Goal: Communication & Community: Answer question/provide support

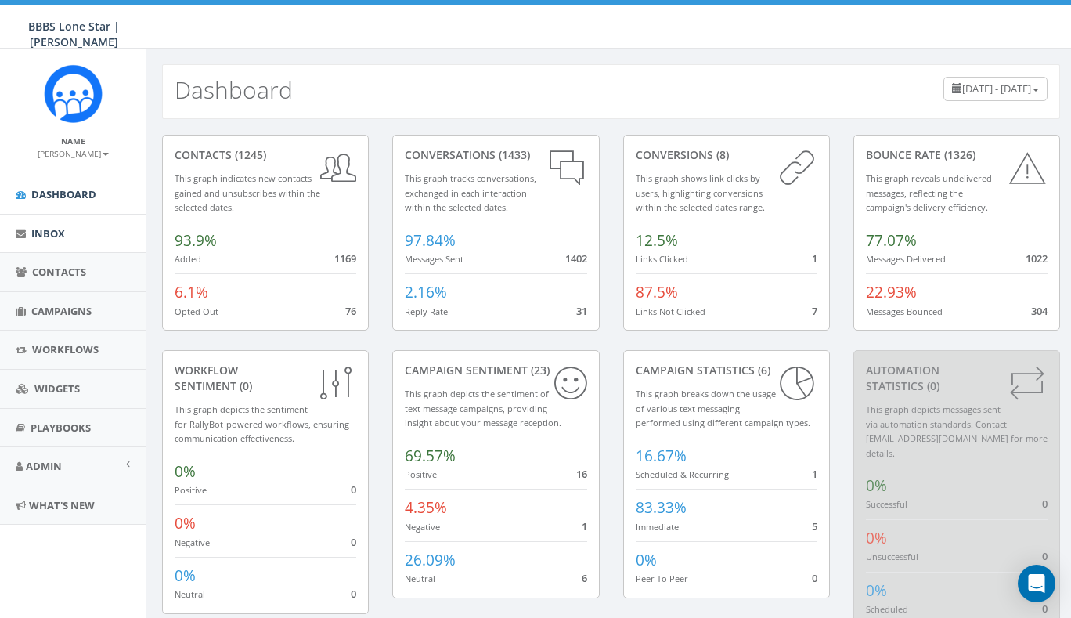
click at [51, 236] on span "Inbox" at bounding box center [48, 233] width 34 height 14
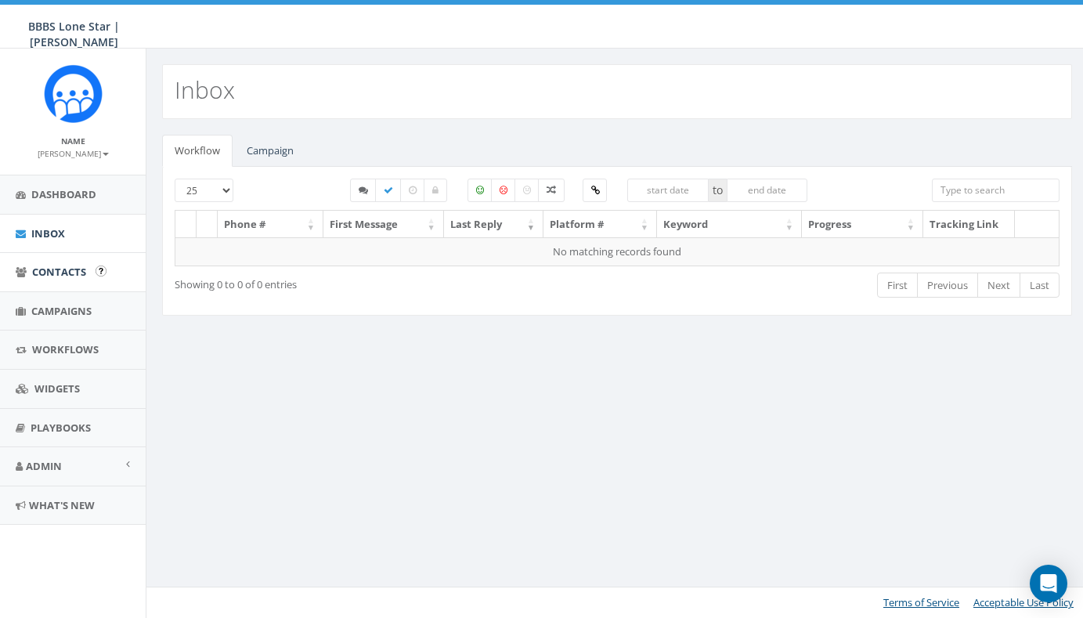
click at [65, 266] on span "Contacts" at bounding box center [59, 272] width 54 height 14
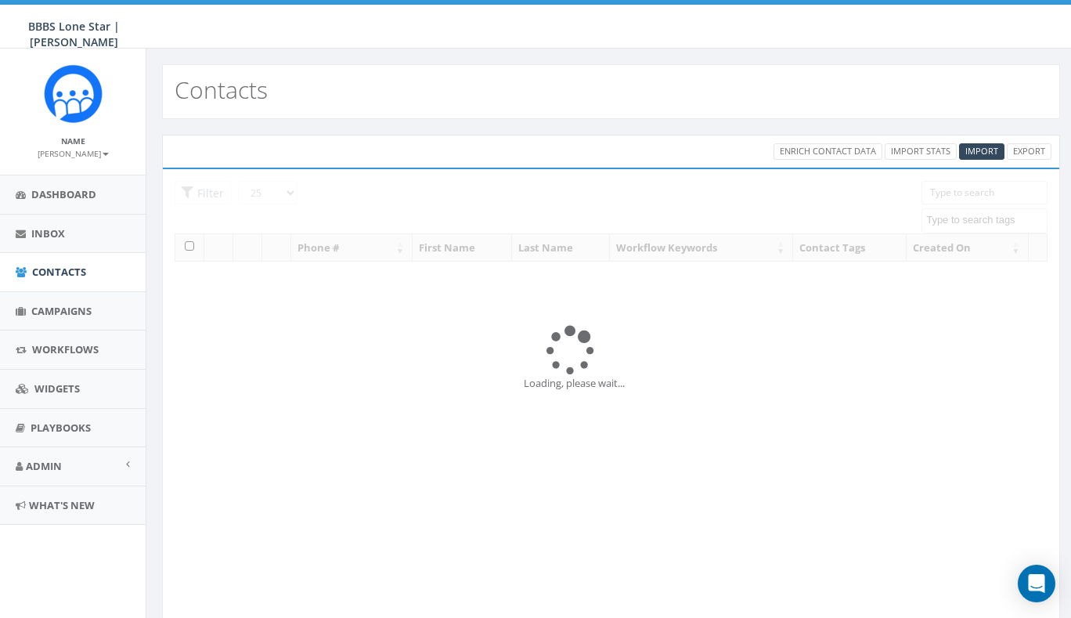
select select
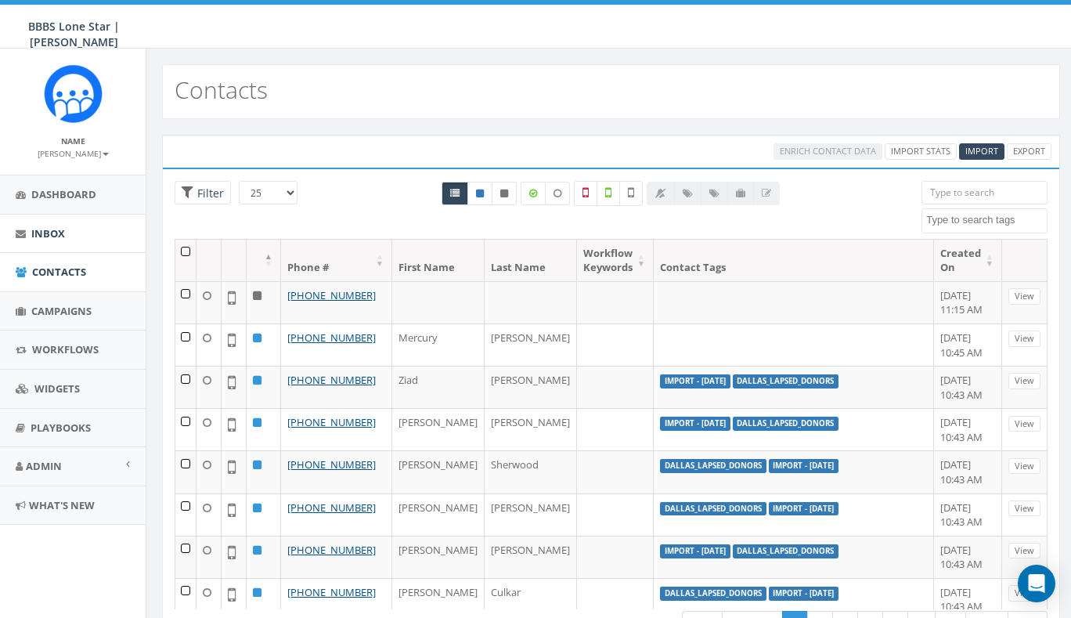
click at [44, 229] on span "Inbox" at bounding box center [48, 233] width 34 height 14
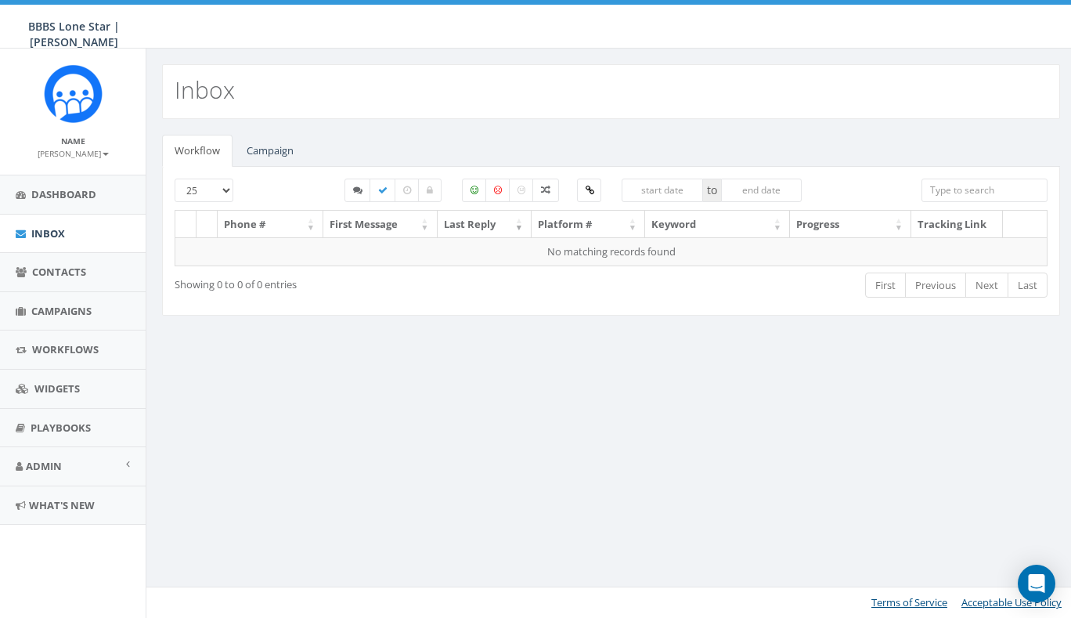
select select
click at [278, 150] on link "Campaign" at bounding box center [270, 151] width 72 height 32
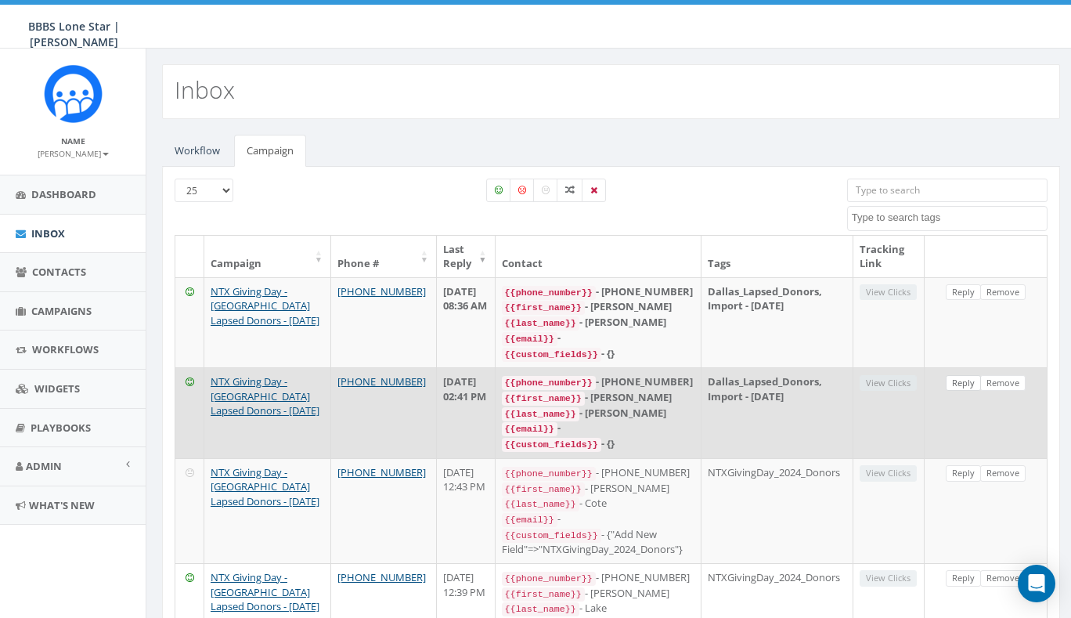
click at [961, 375] on link "Reply" at bounding box center [963, 383] width 35 height 16
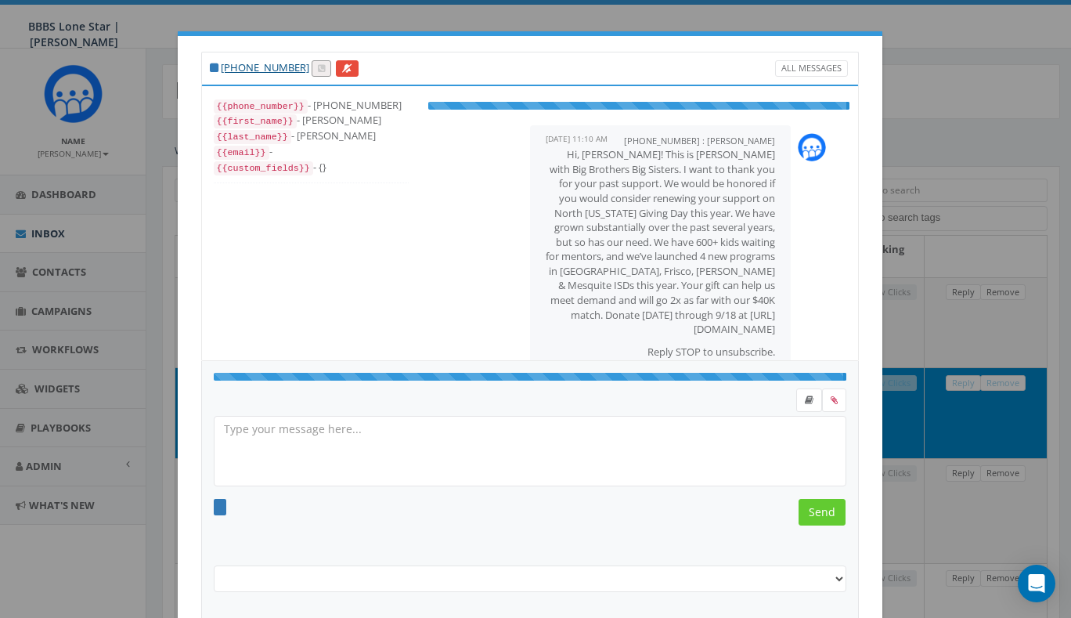
select select "Dallas_Lapsed_Donors"
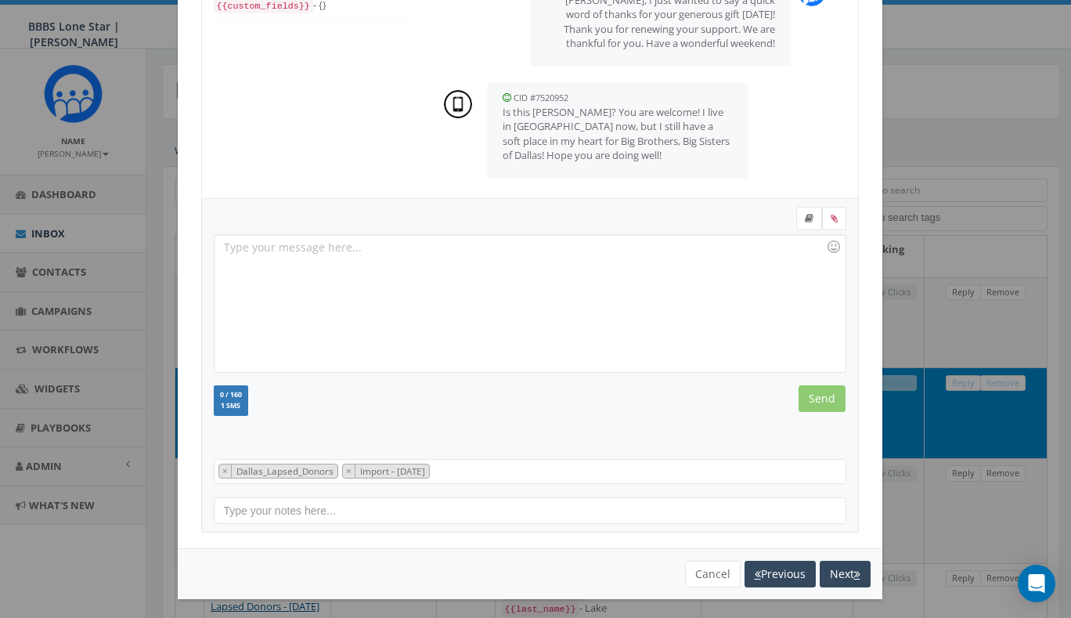
scroll to position [161, 0]
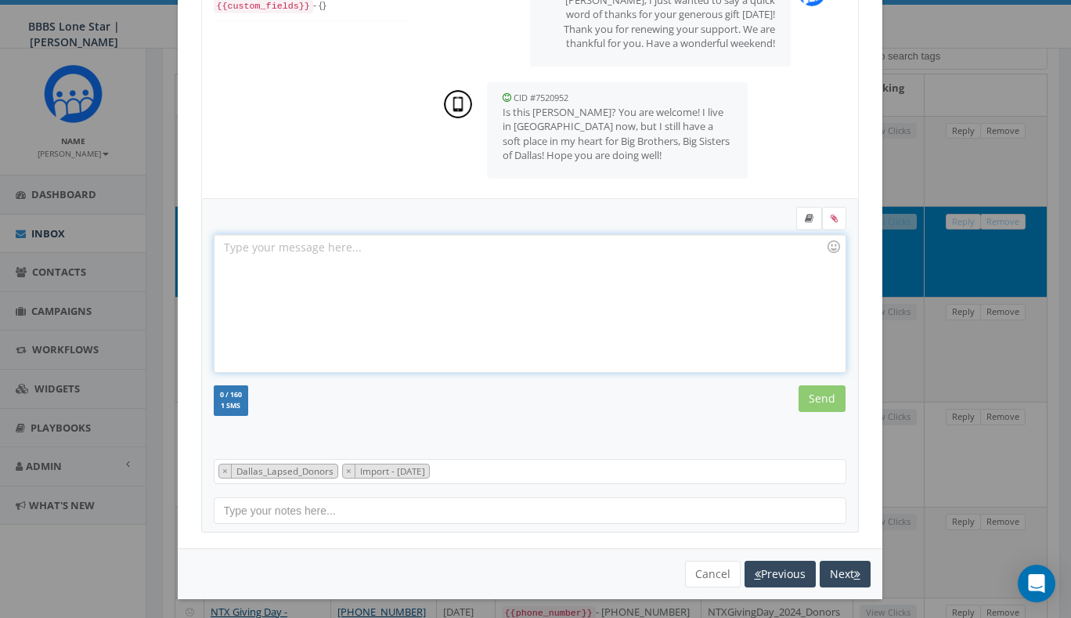
click at [543, 258] on div at bounding box center [530, 303] width 630 height 137
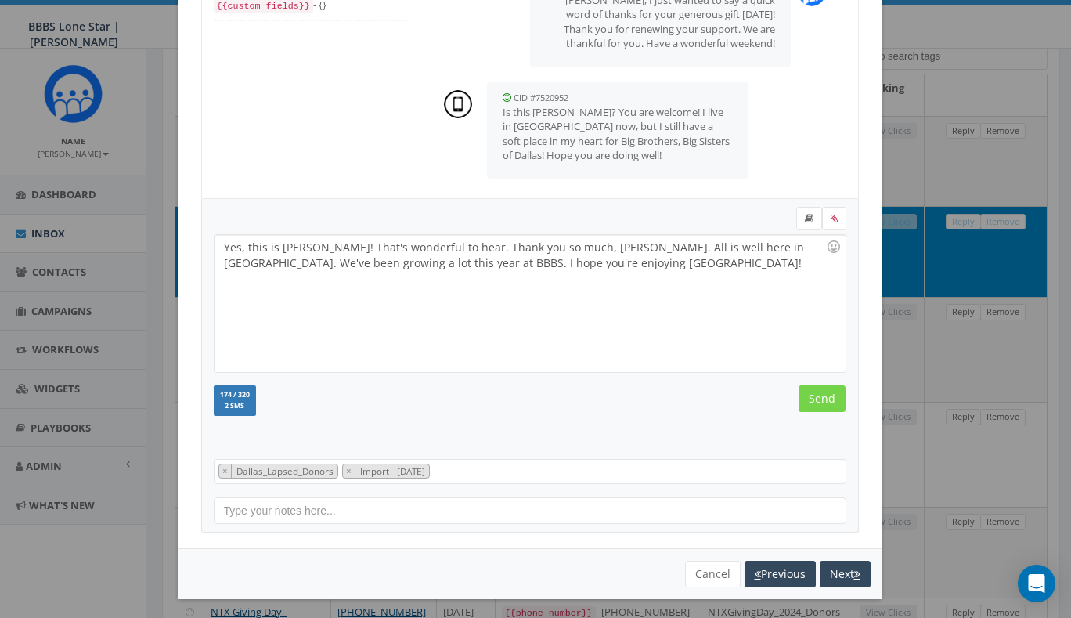
click at [811, 395] on input "Send" at bounding box center [822, 398] width 47 height 27
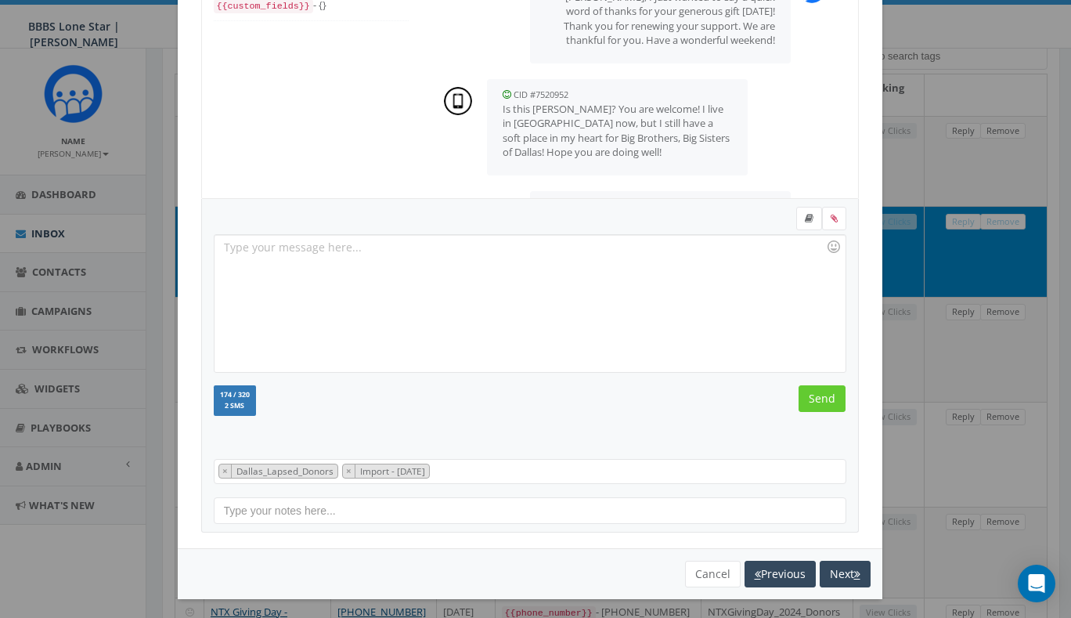
scroll to position [351, 0]
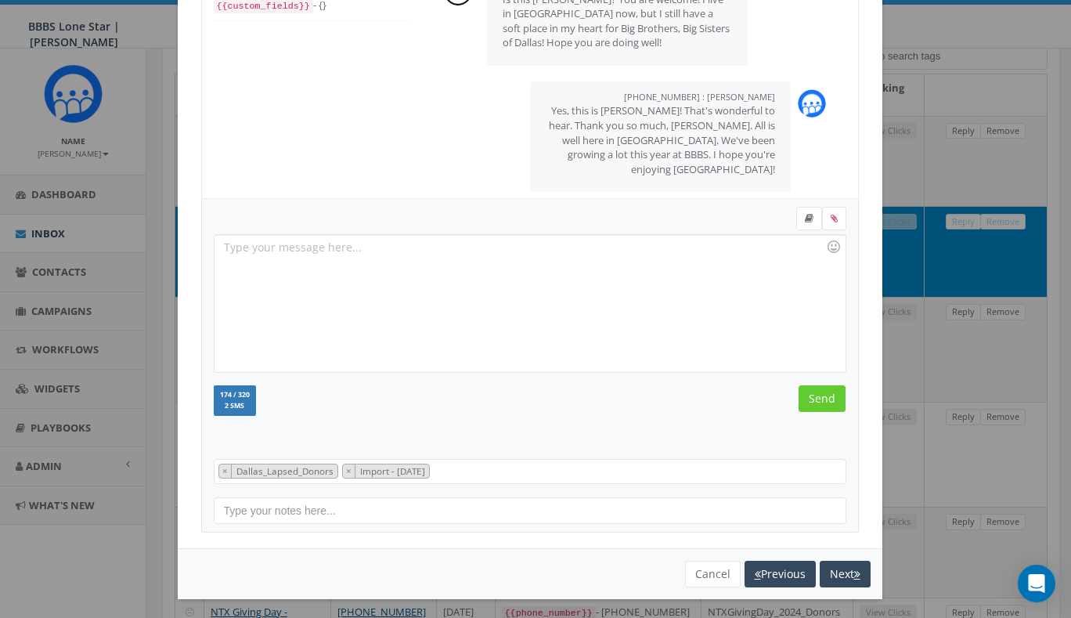
click at [933, 153] on div "+1 309-660-9688 All Messages {{phone_number}} - +13096609688 {{first_name}} - D…" at bounding box center [535, 309] width 1071 height 618
click at [703, 568] on button "Cancel" at bounding box center [713, 574] width 56 height 27
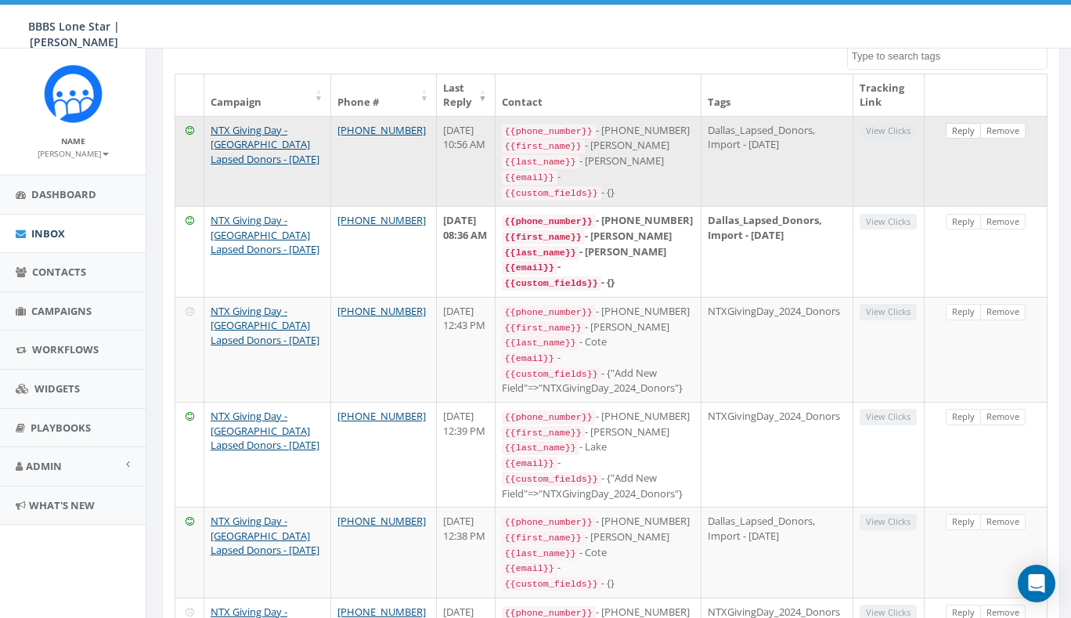
click at [965, 129] on link "Reply" at bounding box center [963, 131] width 35 height 16
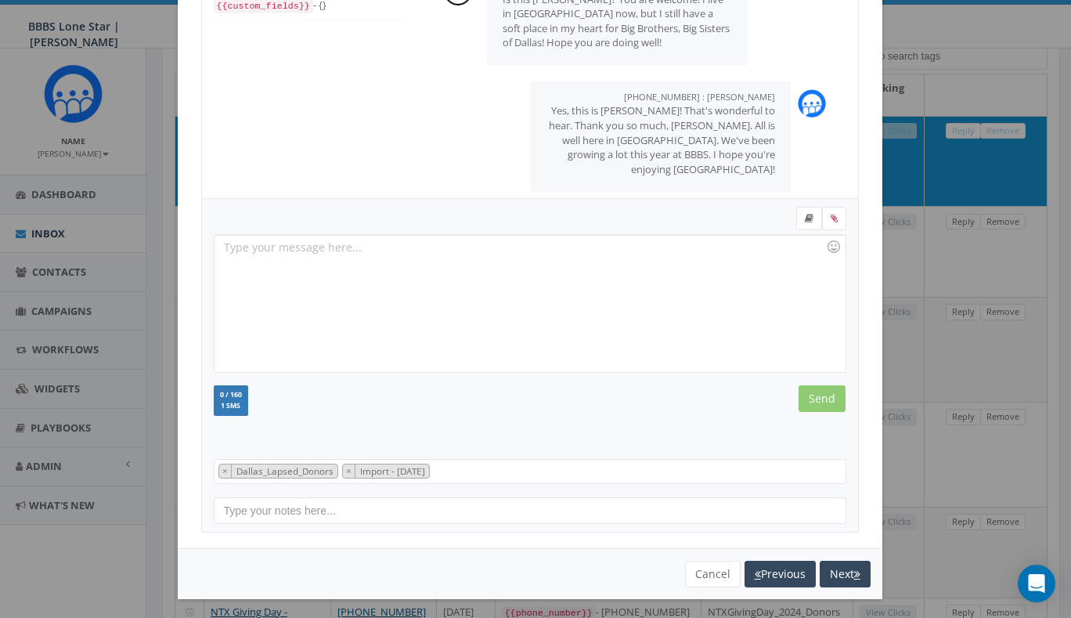
scroll to position [310, 0]
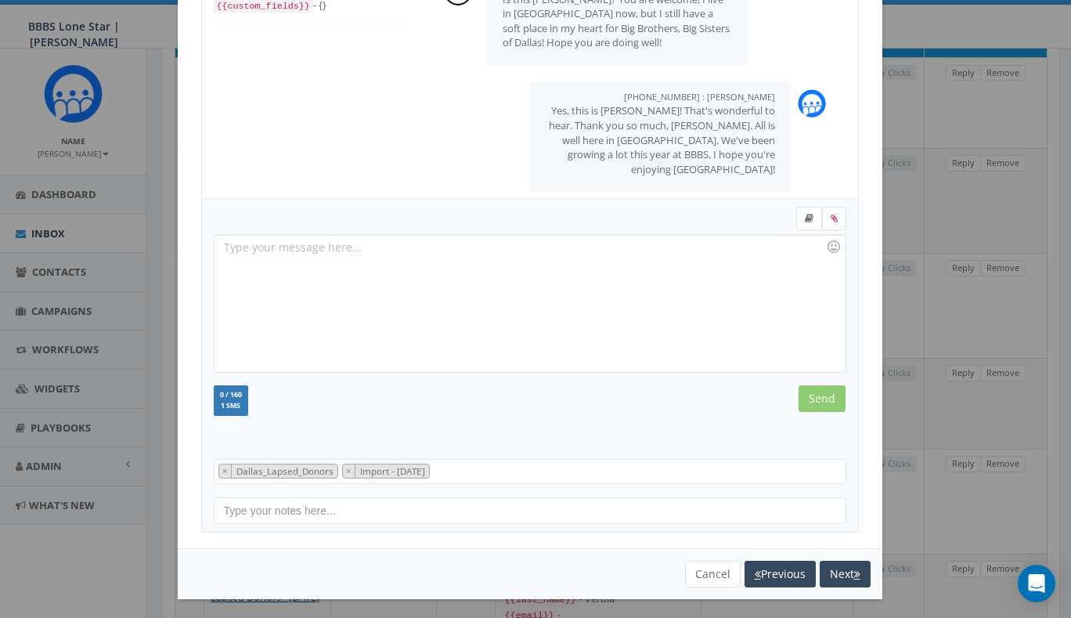
click at [925, 261] on div "+1 309-660-9688 All Messages {{phone_number}} - +13096609688 {{first_name}} - D…" at bounding box center [535, 309] width 1071 height 618
click at [699, 572] on button "Cancel" at bounding box center [713, 574] width 56 height 27
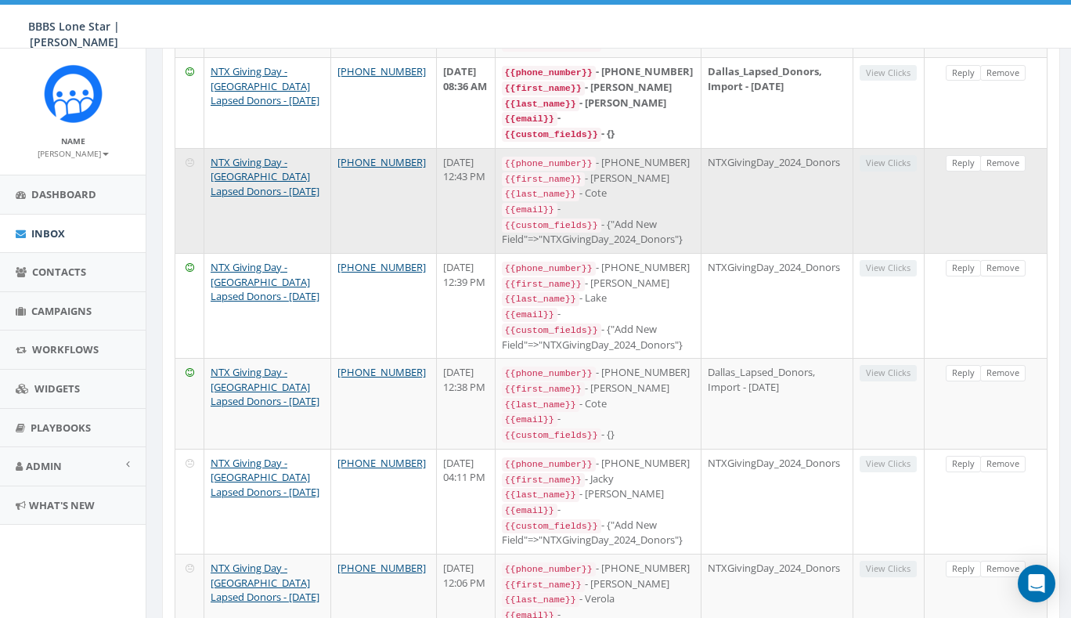
scroll to position [0, 0]
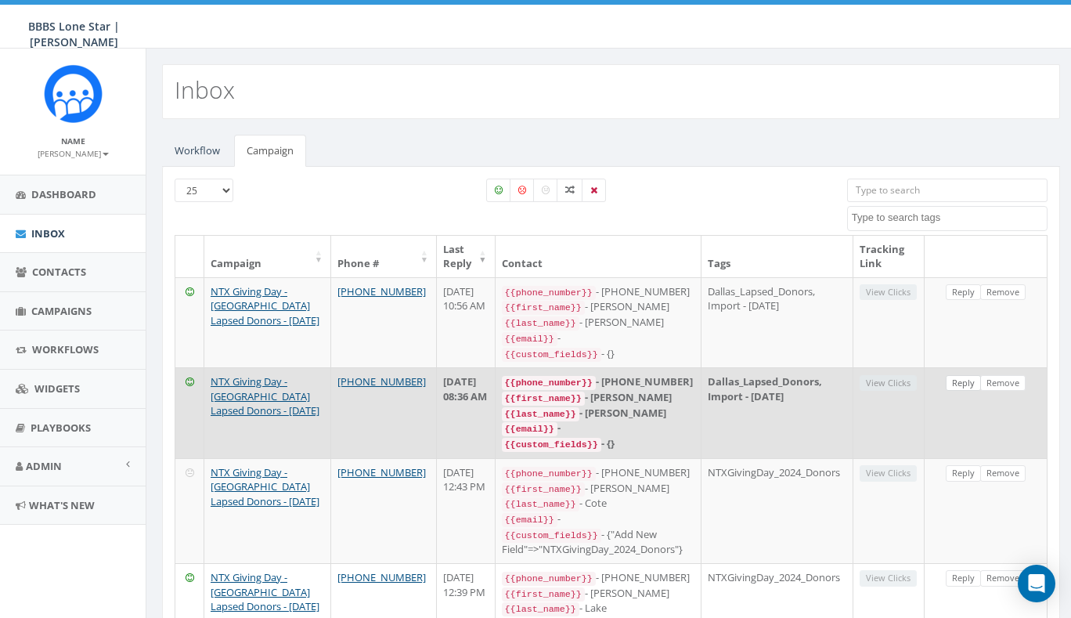
click at [964, 375] on link "Reply" at bounding box center [963, 383] width 35 height 16
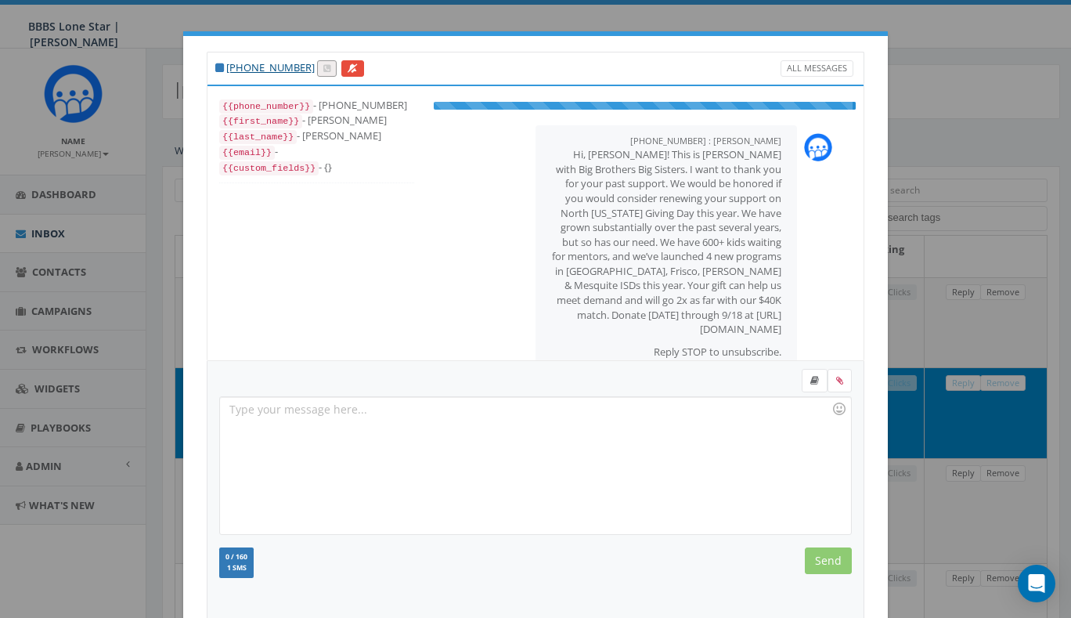
scroll to position [132, 0]
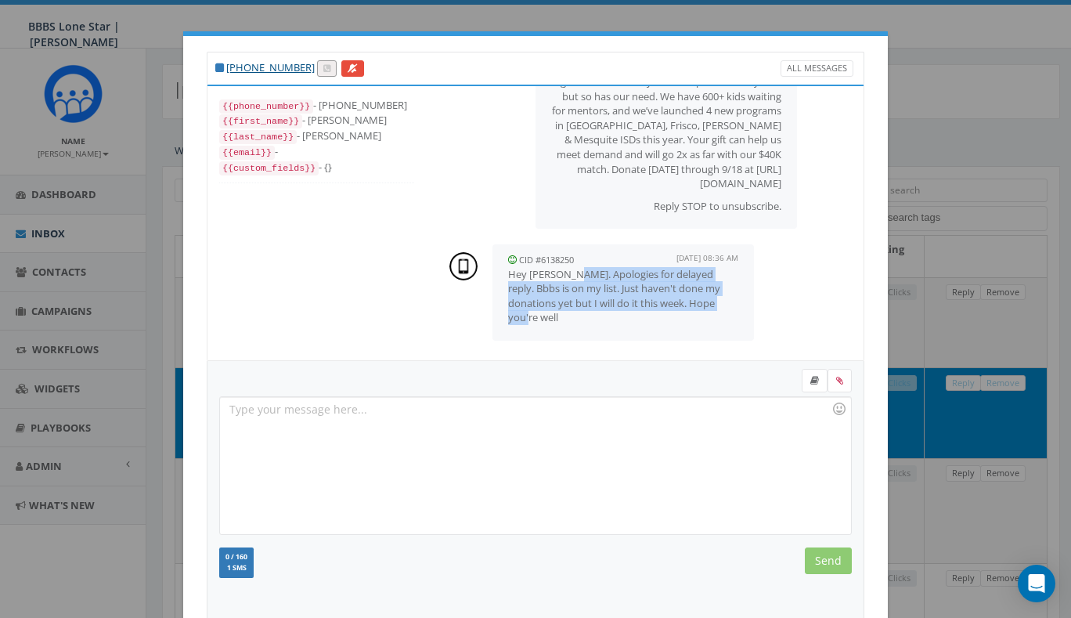
drag, startPoint x: 569, startPoint y: 276, endPoint x: 598, endPoint y: 316, distance: 49.3
click at [598, 316] on p "Hey Andrew. Apologies for delayed reply. Bbbs is on my list. Just haven't done …" at bounding box center [623, 296] width 230 height 58
drag, startPoint x: 588, startPoint y: 295, endPoint x: 615, endPoint y: 328, distance: 42.3
click at [614, 329] on div "CID #6138250 September 14, 2025 08:36 AM Hey Andrew. Apologies for delayed repl…" at bounding box center [622, 292] width 261 height 96
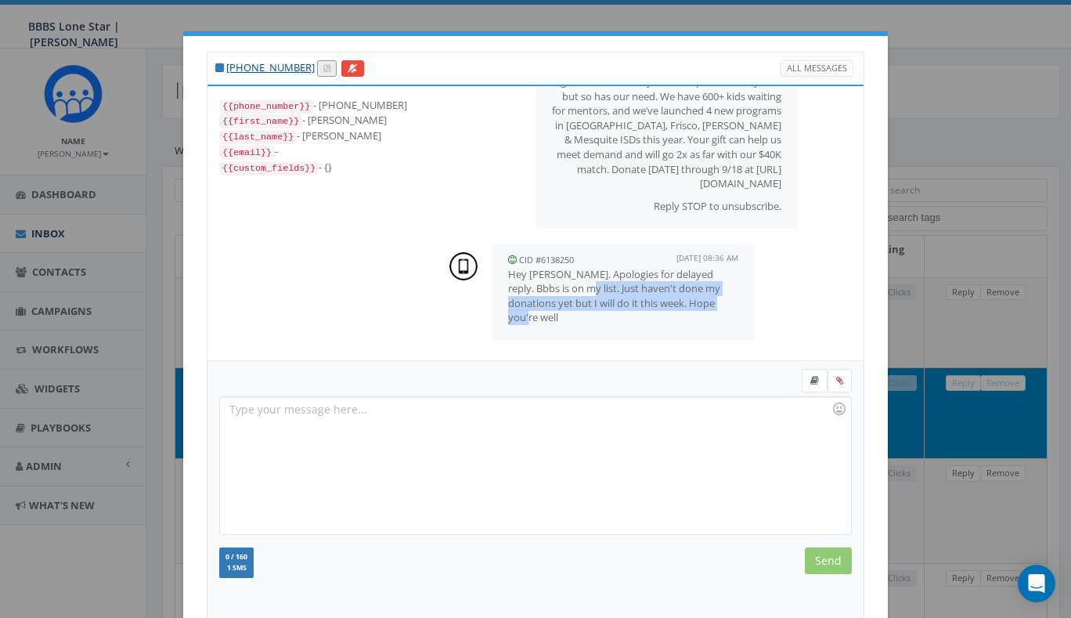
click at [615, 326] on div "CID #6138250 September 14, 2025 08:36 AM Hey Andrew. Apologies for delayed repl…" at bounding box center [622, 292] width 261 height 96
click at [581, 424] on div at bounding box center [535, 465] width 630 height 137
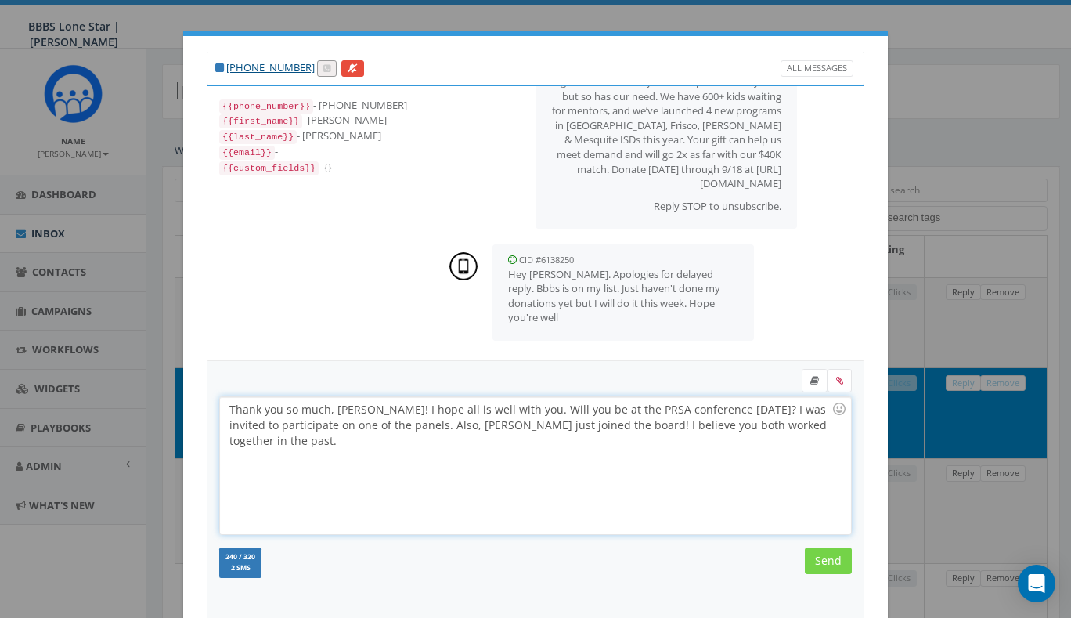
click at [820, 562] on input "Send" at bounding box center [828, 560] width 47 height 27
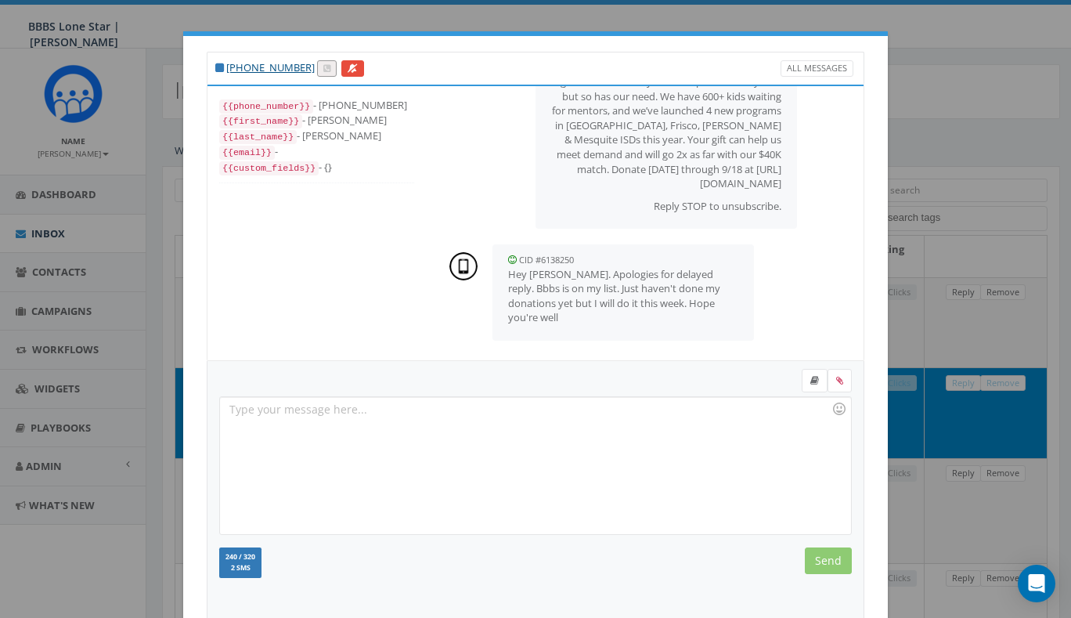
scroll to position [269, 0]
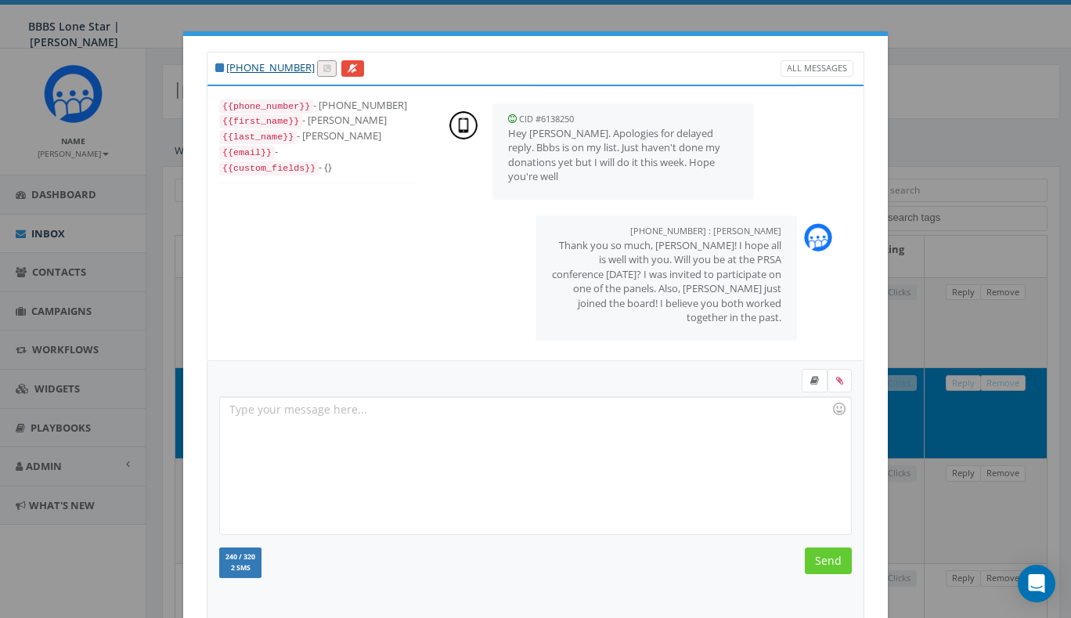
click at [941, 224] on div "+1 214-908-9085 All Messages {{phone_number}} - +12149089085 {{first_name}} - L…" at bounding box center [535, 309] width 1071 height 618
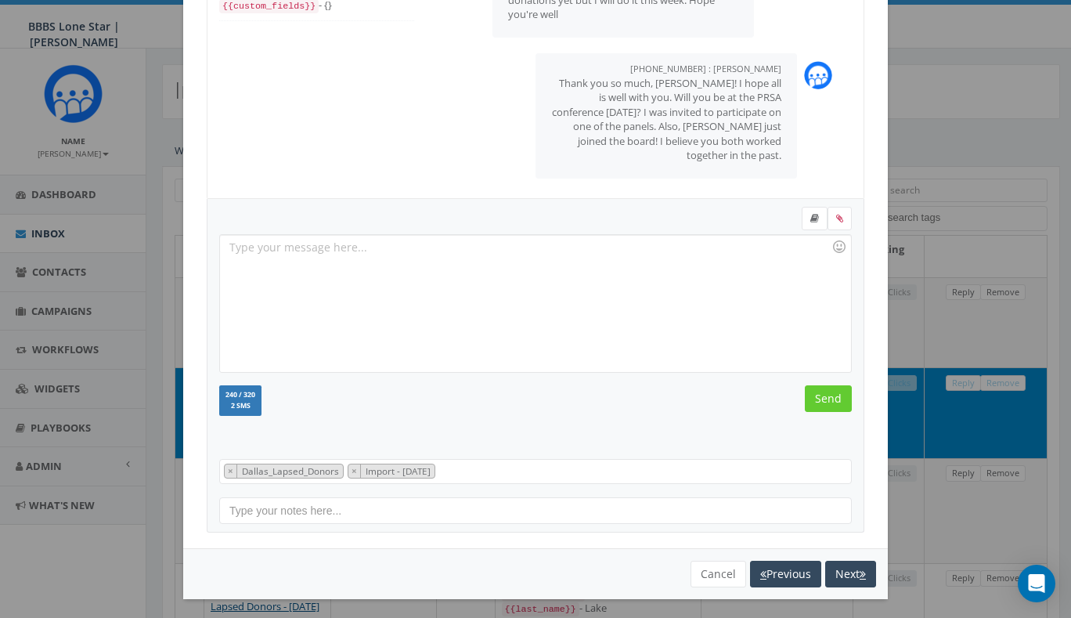
scroll to position [135, 0]
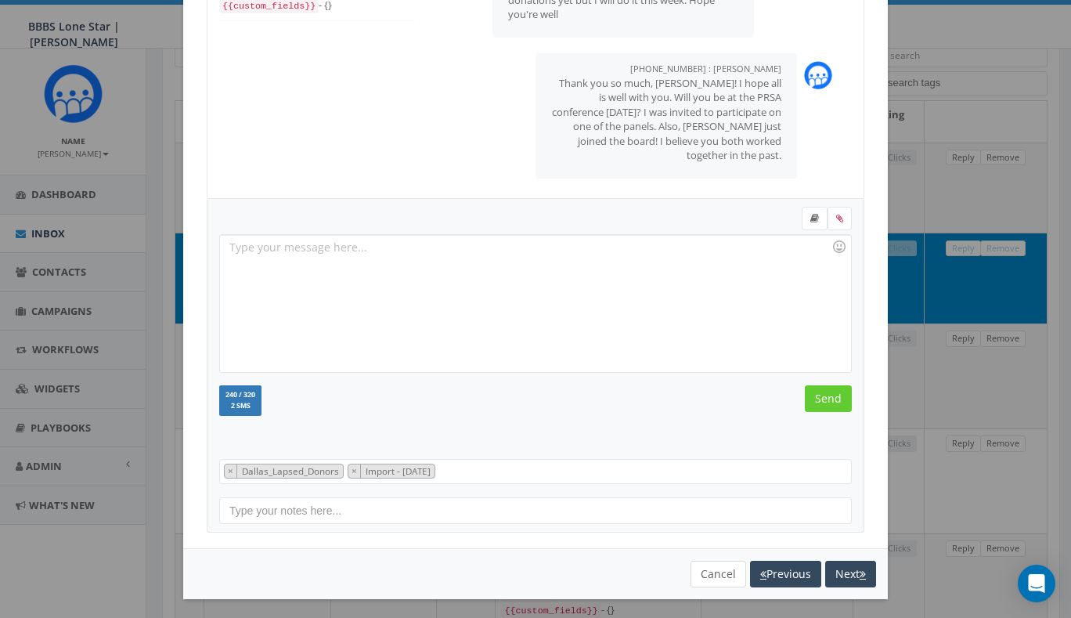
click at [719, 571] on button "Cancel" at bounding box center [718, 574] width 56 height 27
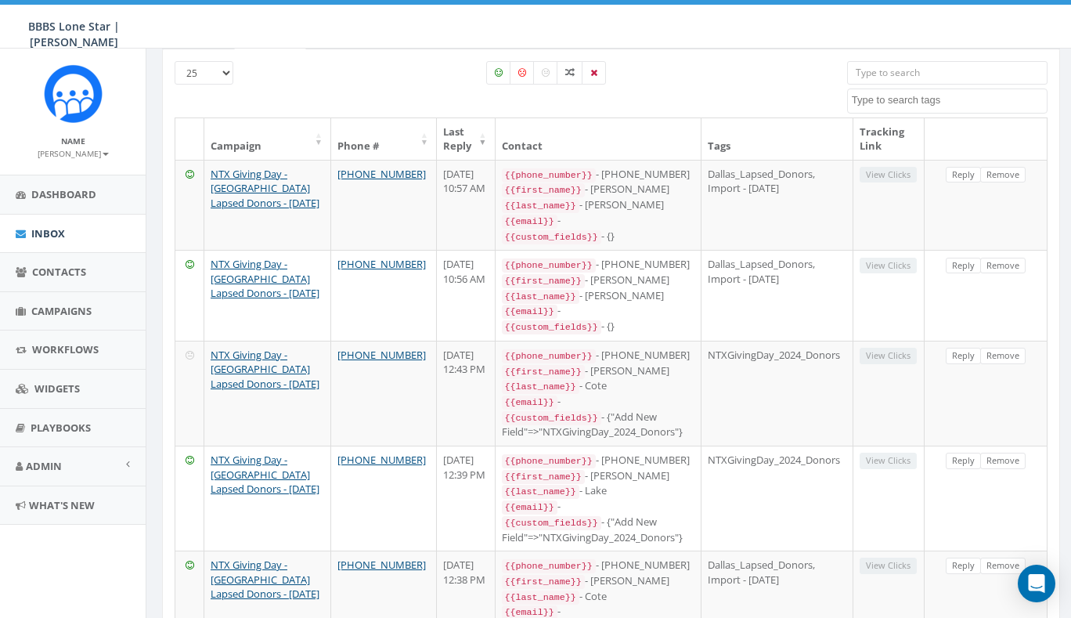
scroll to position [0, 0]
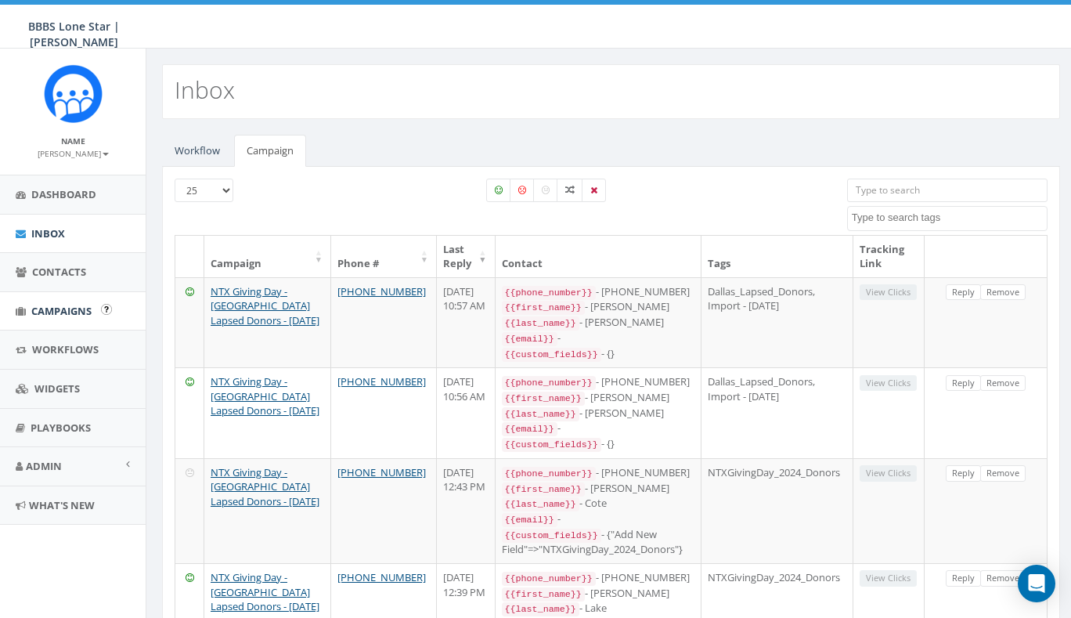
click at [63, 305] on span "Campaigns" at bounding box center [61, 311] width 60 height 14
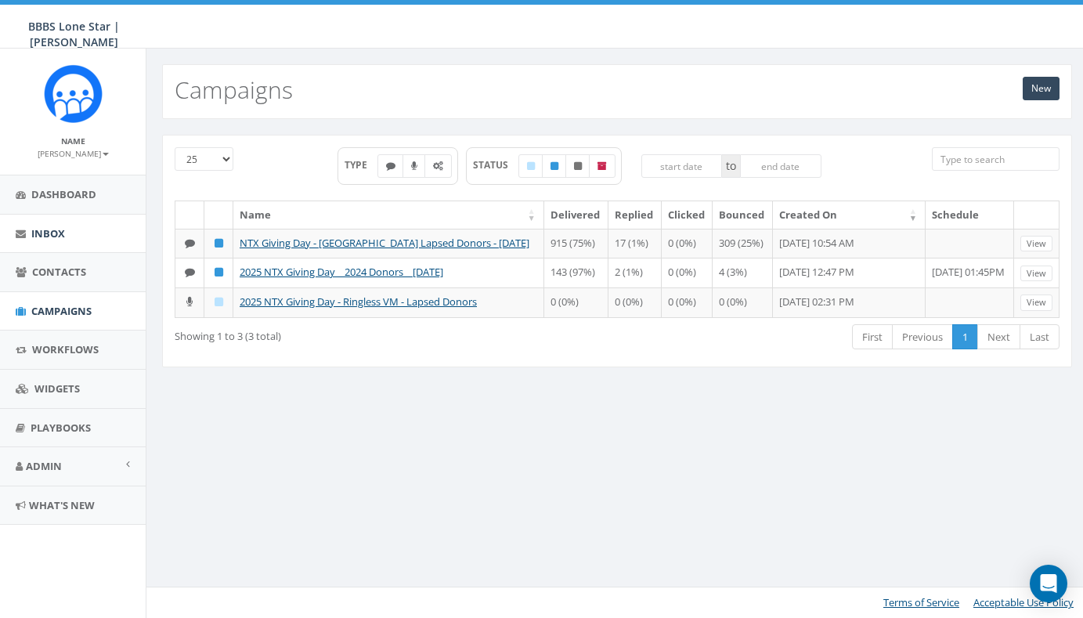
click at [64, 239] on link "Inbox" at bounding box center [73, 234] width 146 height 38
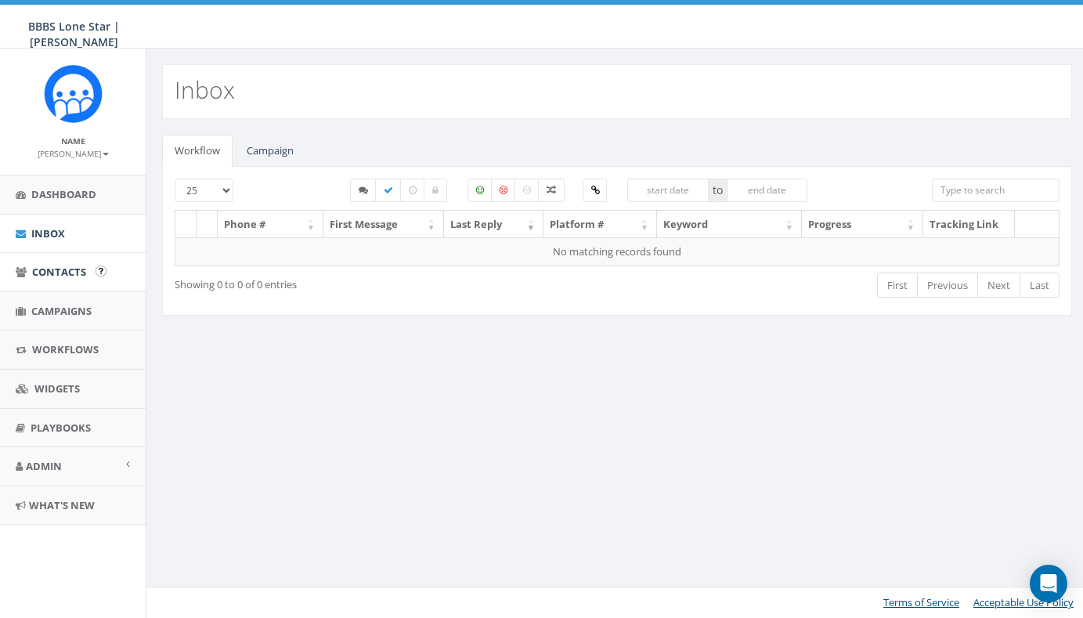
click at [69, 270] on span "Contacts" at bounding box center [59, 272] width 54 height 14
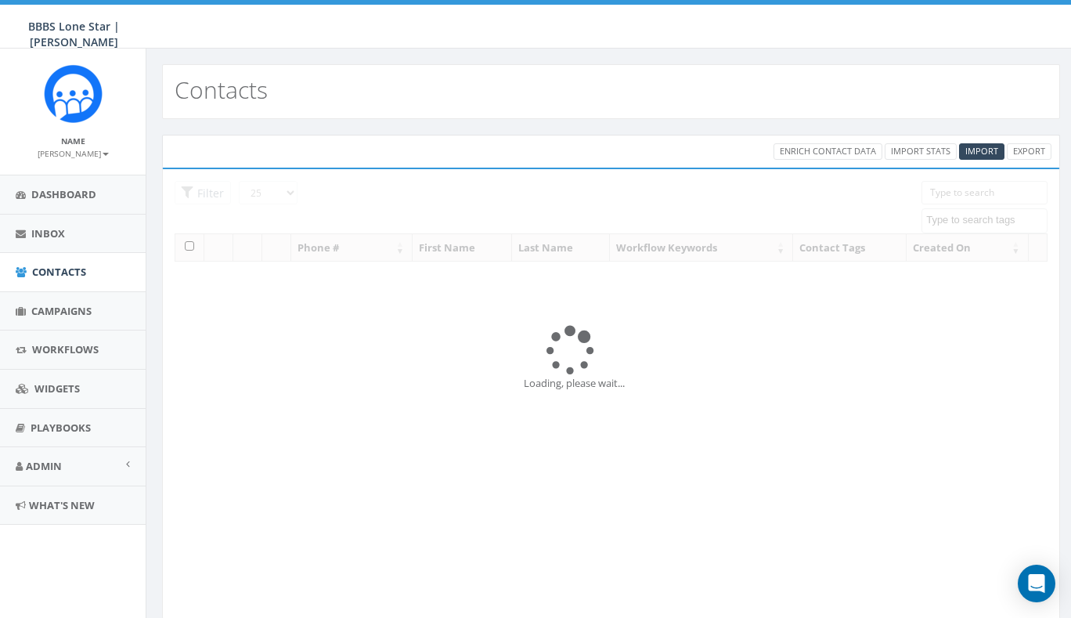
select select
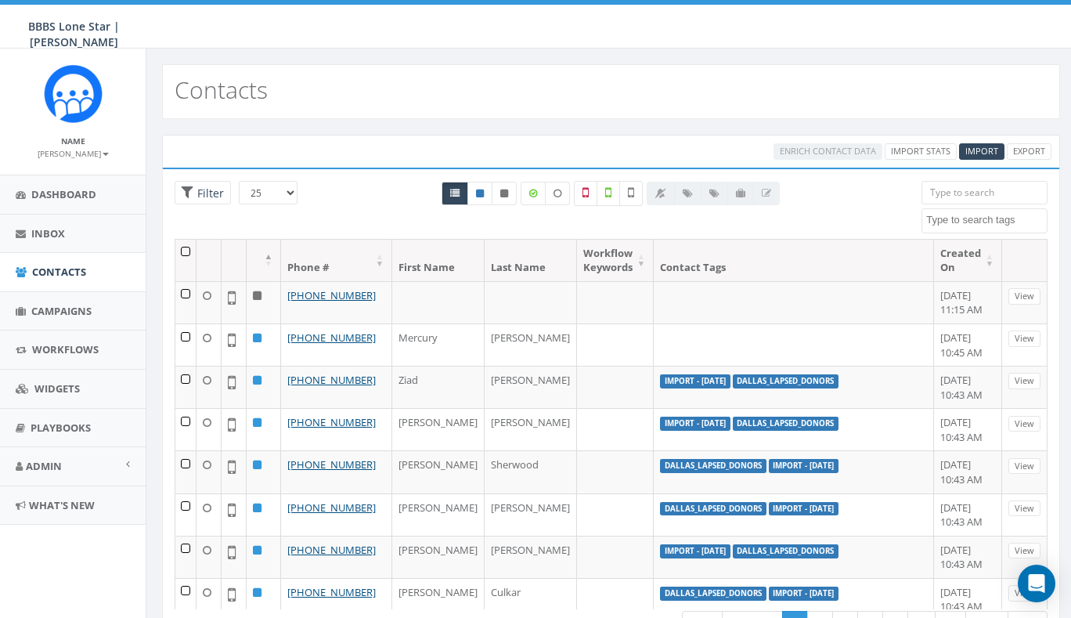
click at [951, 190] on input "search" at bounding box center [984, 192] width 126 height 23
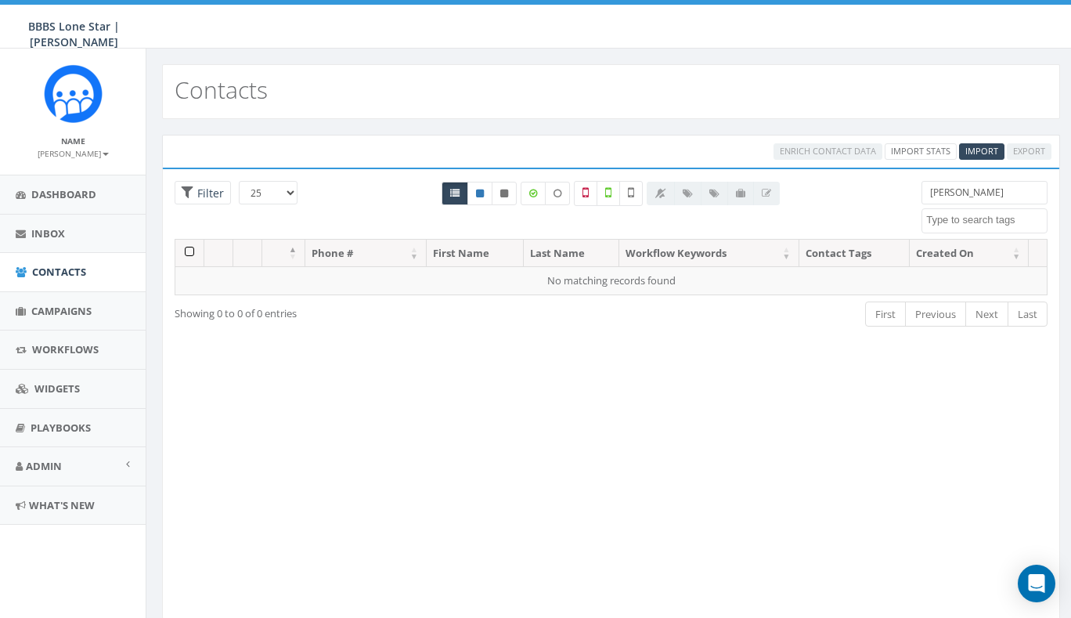
drag, startPoint x: 954, startPoint y: 191, endPoint x: 908, endPoint y: 194, distance: 46.3
click at [908, 194] on div "25 50 100 Filter All 0 contact(s) on current page All 6 contact(s) filtered [PE…" at bounding box center [611, 210] width 896 height 58
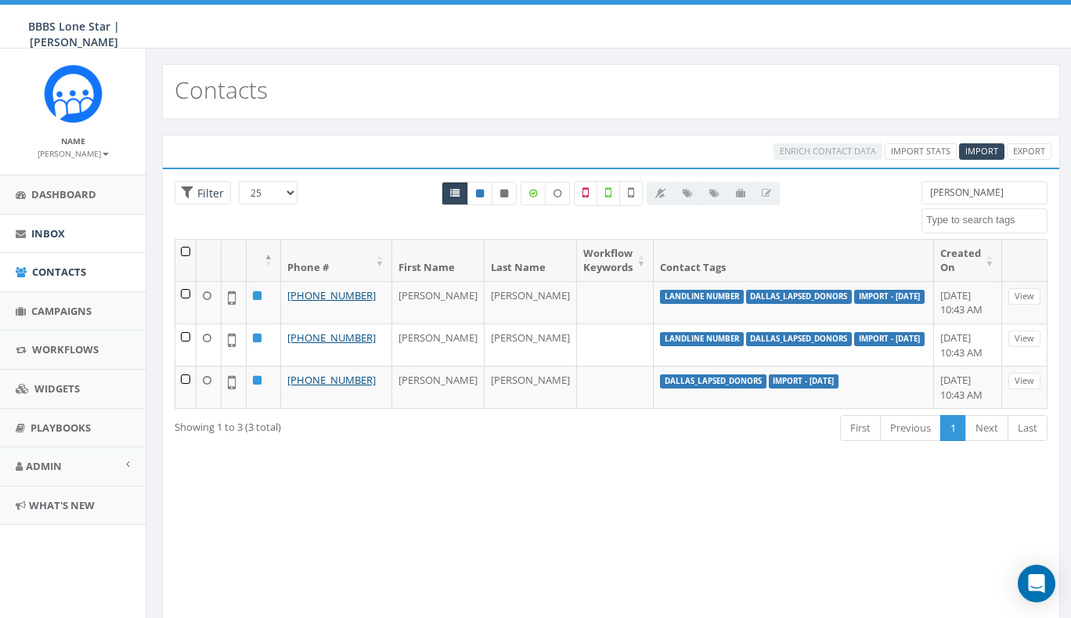
type input "[PERSON_NAME]"
click at [60, 233] on span "Inbox" at bounding box center [48, 233] width 34 height 14
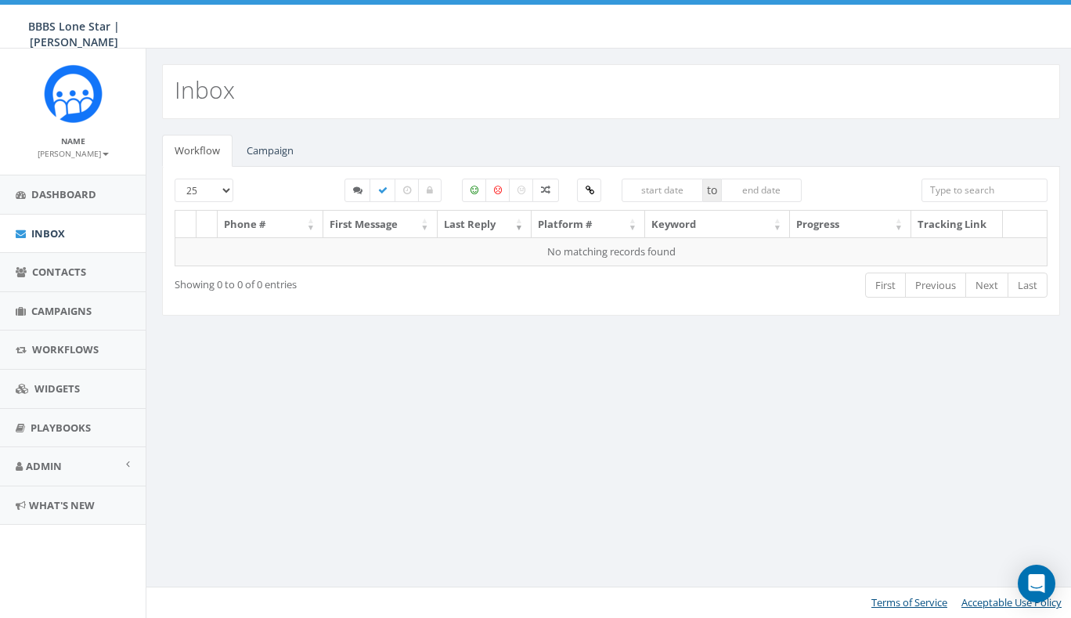
select select
click at [260, 153] on link "Campaign" at bounding box center [270, 151] width 72 height 32
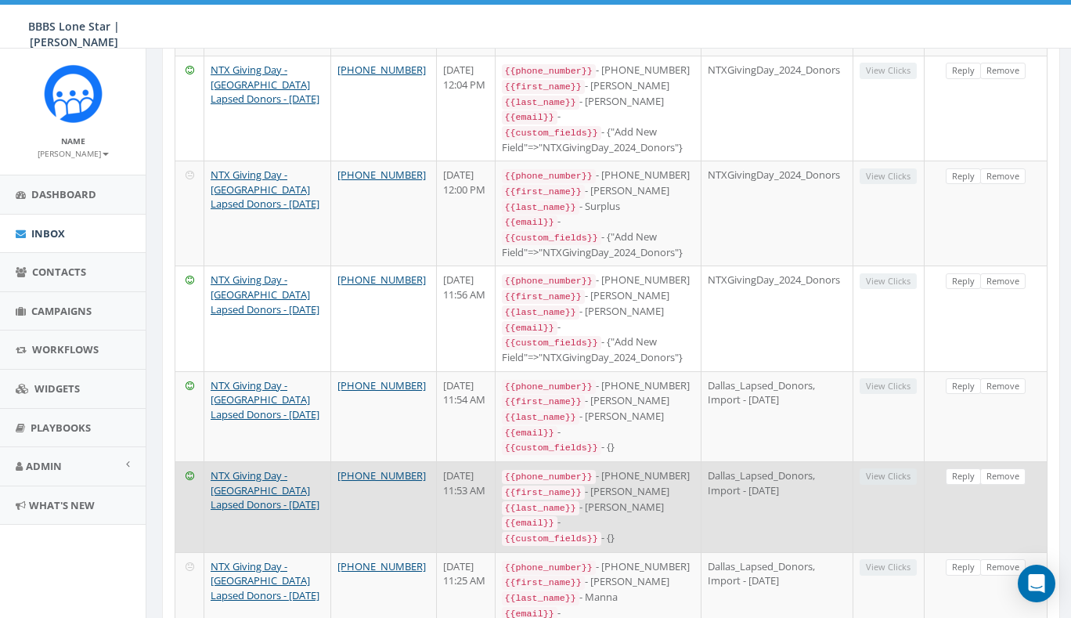
scroll to position [910, 0]
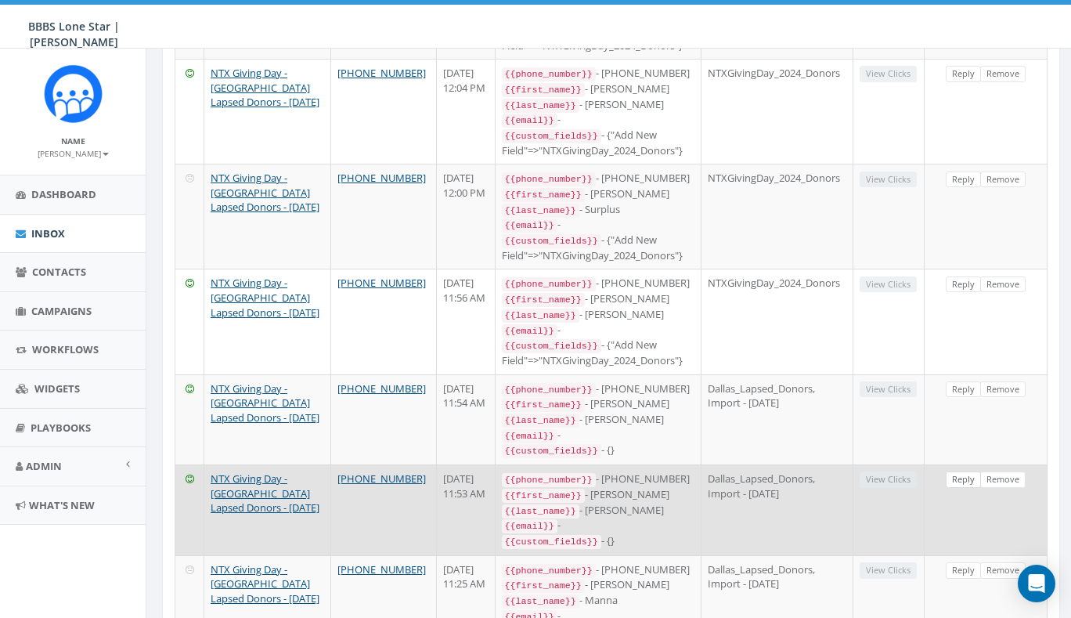
click at [966, 471] on link "Reply" at bounding box center [963, 479] width 35 height 16
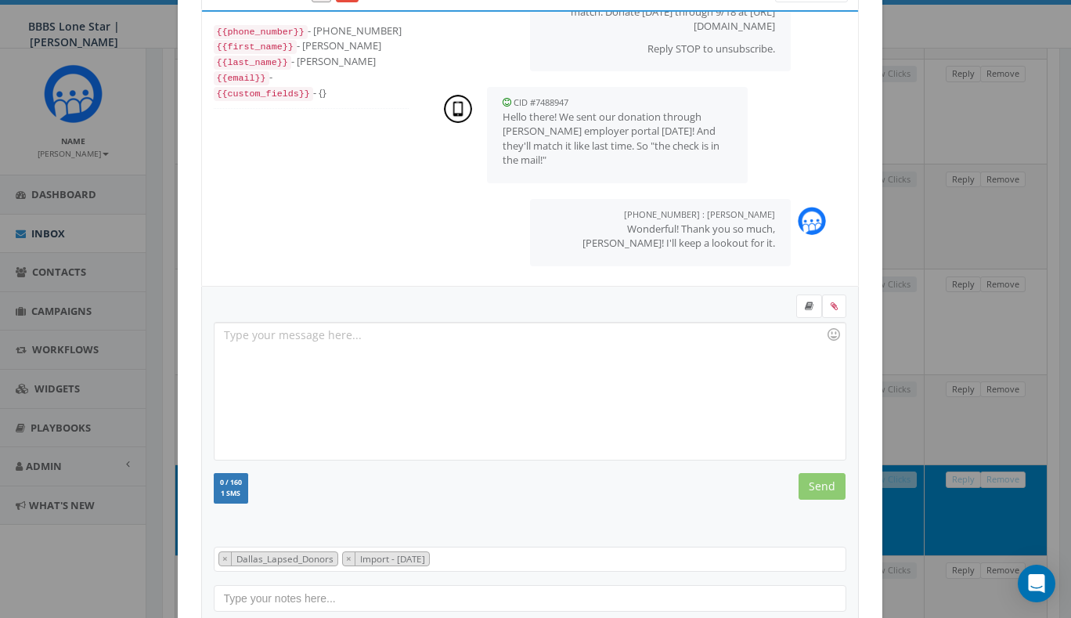
scroll to position [132, 0]
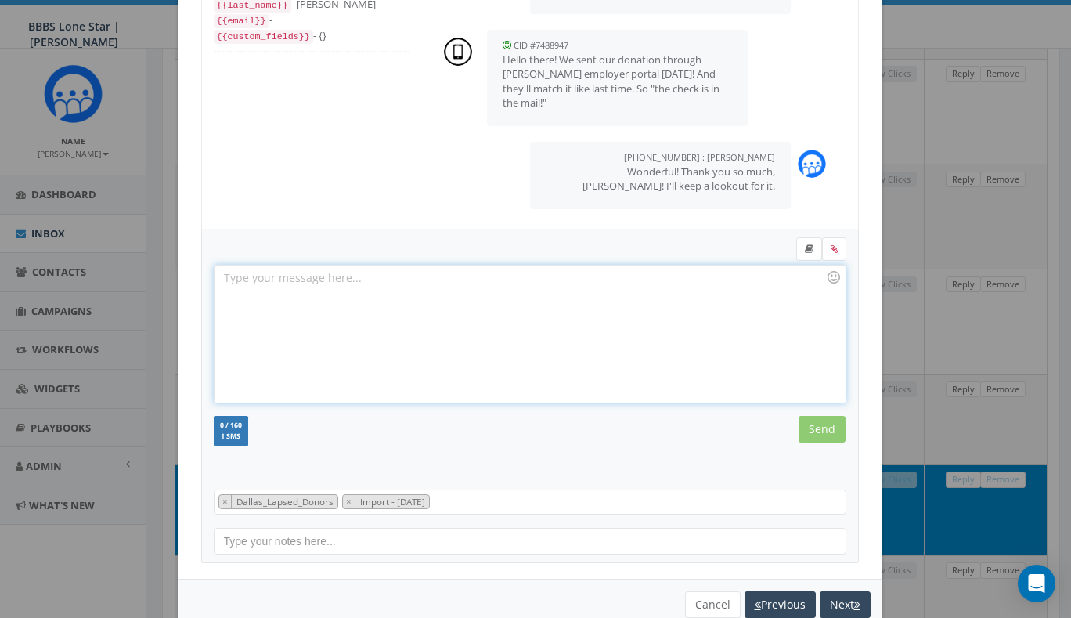
click at [620, 325] on div at bounding box center [530, 333] width 630 height 137
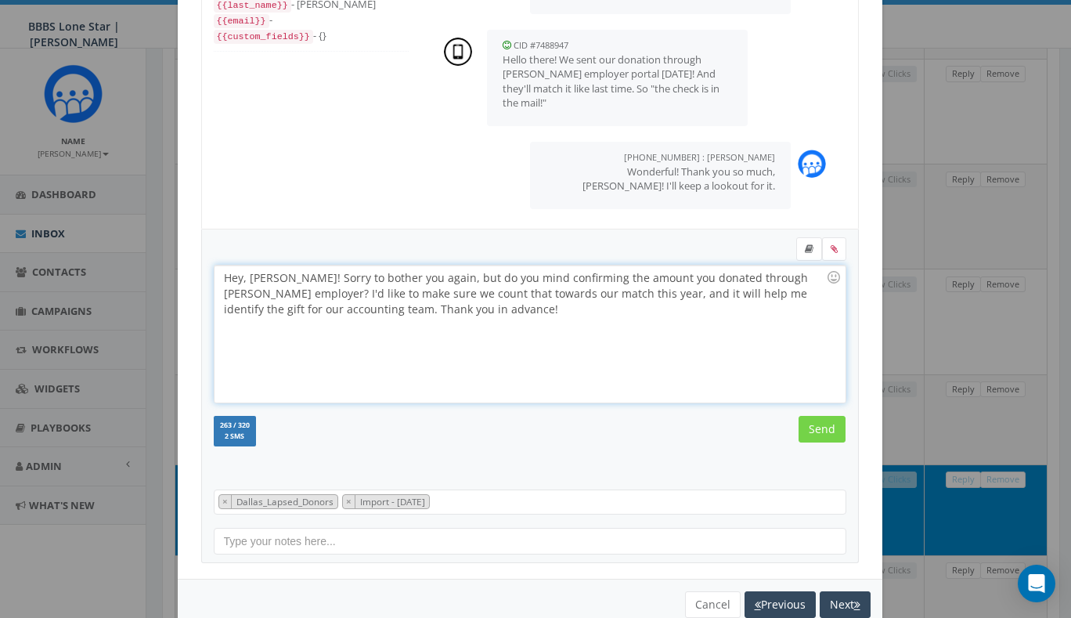
click at [812, 422] on input "Send" at bounding box center [822, 429] width 47 height 27
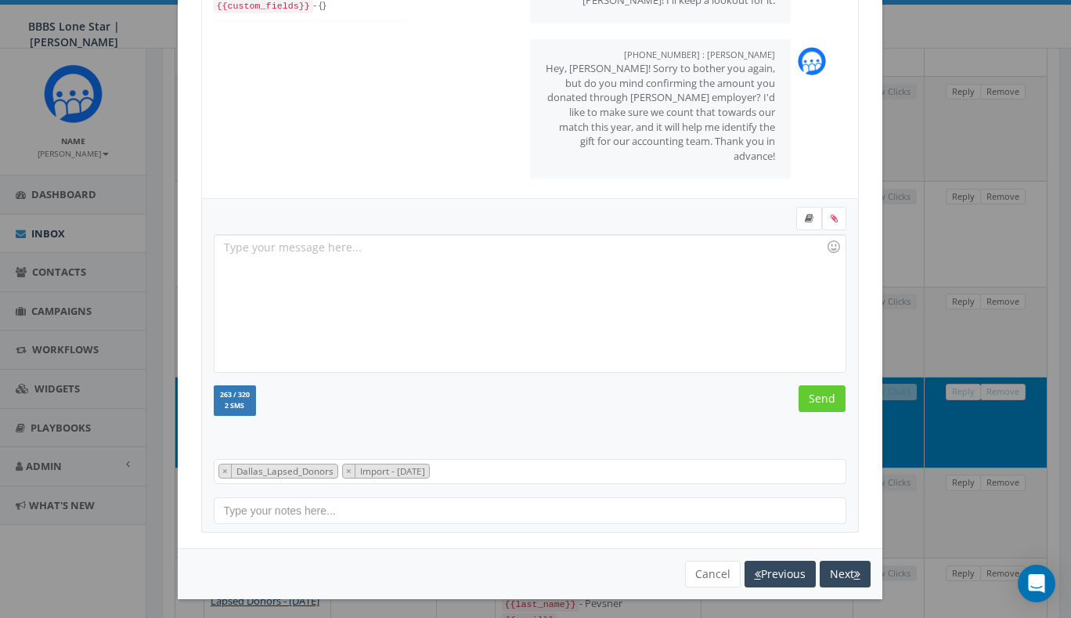
scroll to position [109, 0]
